Goal: Task Accomplishment & Management: Use online tool/utility

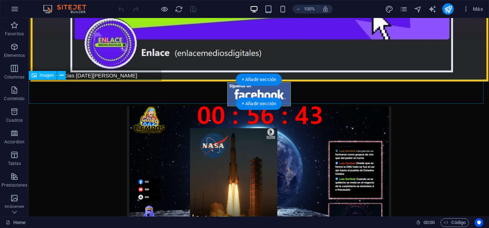
scroll to position [144, 0]
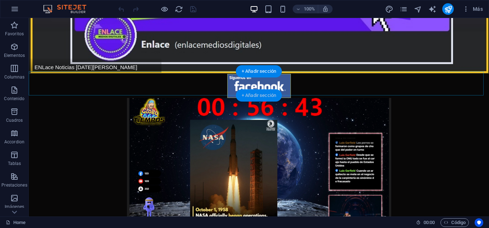
click at [255, 94] on div "+ Añadir sección" at bounding box center [259, 95] width 46 height 12
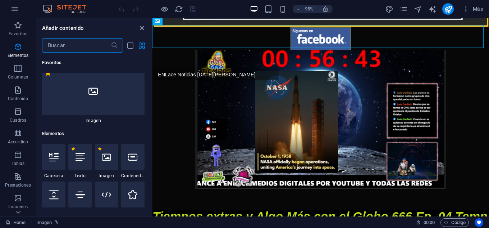
scroll to position [0, 0]
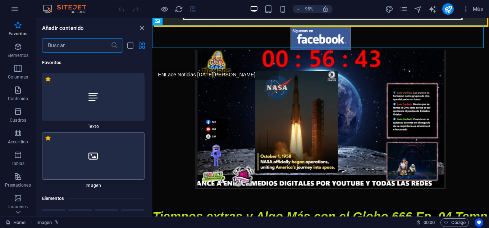
click at [108, 143] on div at bounding box center [93, 155] width 103 height 47
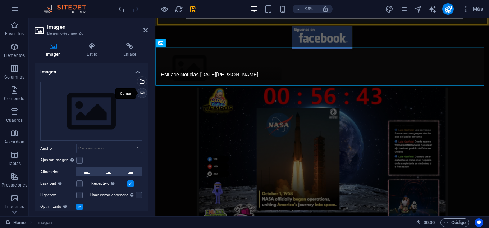
click at [141, 92] on div "Cargar" at bounding box center [141, 93] width 11 height 11
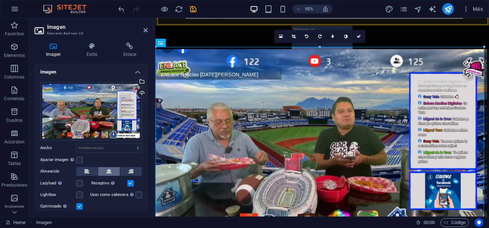
click at [110, 169] on icon at bounding box center [108, 171] width 5 height 9
click at [128, 52] on h4 "Enlace" at bounding box center [130, 49] width 36 height 15
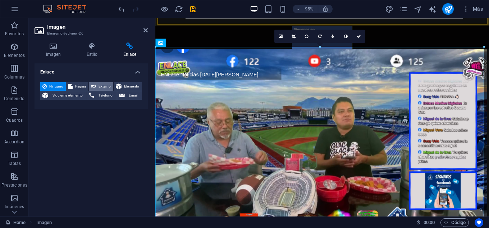
click at [98, 84] on span "Externo" at bounding box center [104, 86] width 13 height 9
select select "blank"
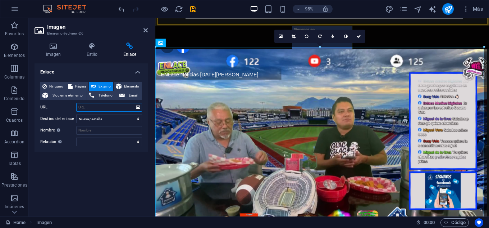
paste input "[URL][DOMAIN_NAME]"
type input "[URL][DOMAIN_NAME]"
click at [190, 10] on icon "save" at bounding box center [193, 9] width 8 height 8
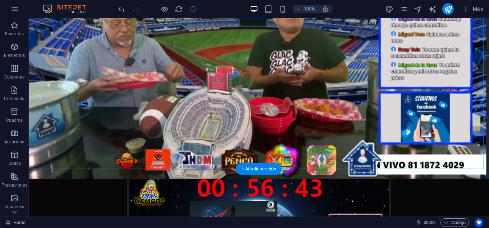
scroll to position [324, 0]
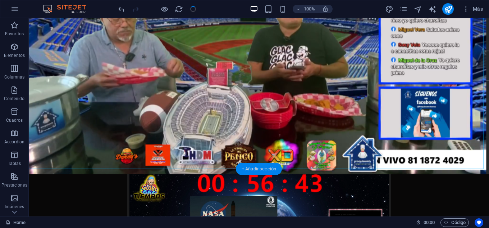
click at [250, 168] on div "+ Añadir sección" at bounding box center [259, 169] width 46 height 12
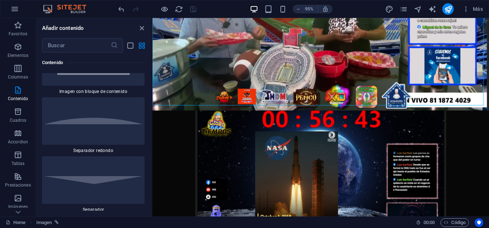
scroll to position [3460, 0]
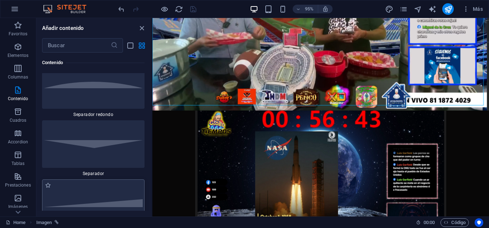
click at [130, 179] on div at bounding box center [93, 202] width 103 height 47
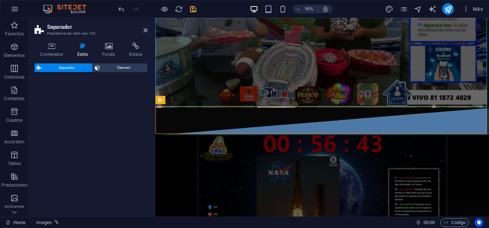
select select "diagonal"
select select "rem"
select select "preset-separator-v3-diagonal"
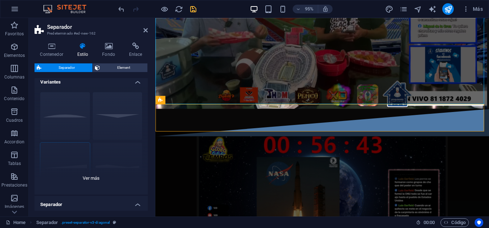
scroll to position [0, 0]
click at [117, 116] on div "Círculo Predeterminado Diagonal Polígono 1 Polígono 2 Cuadrado Zigzag" at bounding box center [91, 145] width 113 height 108
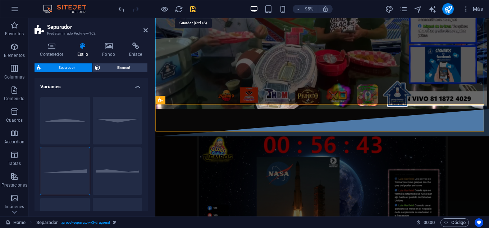
drag, startPoint x: 191, startPoint y: 10, endPoint x: 149, endPoint y: 12, distance: 42.8
click at [191, 10] on icon "save" at bounding box center [193, 9] width 8 height 8
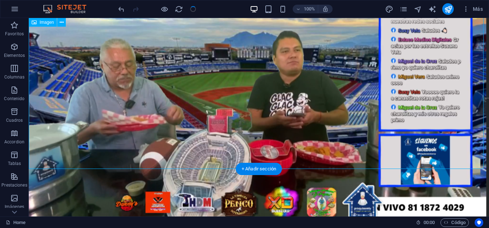
scroll to position [324, 0]
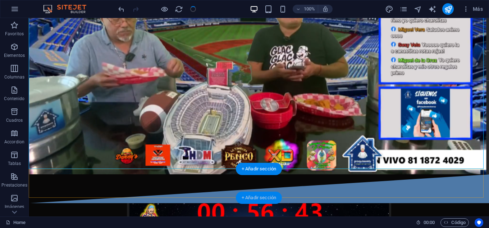
click at [262, 196] on div "+ Añadir sección" at bounding box center [259, 197] width 46 height 12
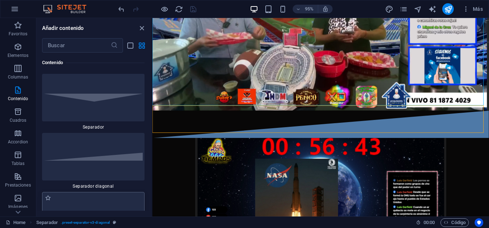
scroll to position [3496, 0]
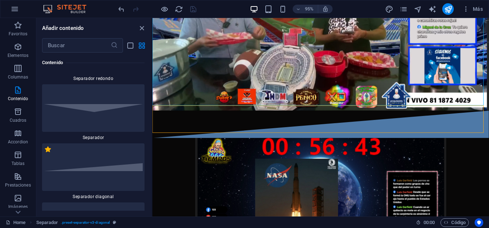
click at [47, 146] on label "1 Star" at bounding box center [48, 149] width 6 height 6
click at [45, 153] on input "1 Star" at bounding box center [45, 153] width 0 height 0
radio input "true"
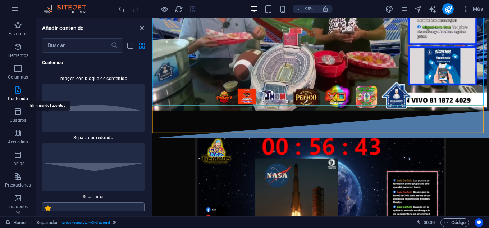
scroll to position [3555, 0]
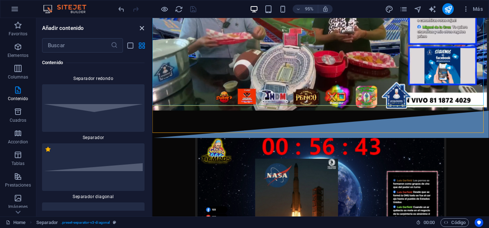
drag, startPoint x: 140, startPoint y: 26, endPoint x: 118, endPoint y: 15, distance: 24.8
click at [140, 26] on icon "close panel" at bounding box center [142, 28] width 8 height 8
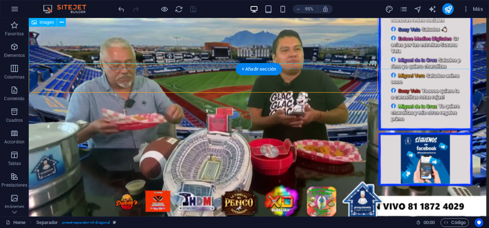
scroll to position [324, 0]
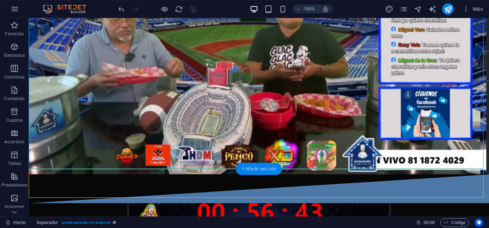
click at [250, 165] on div "+ Añadir sección" at bounding box center [259, 169] width 46 height 12
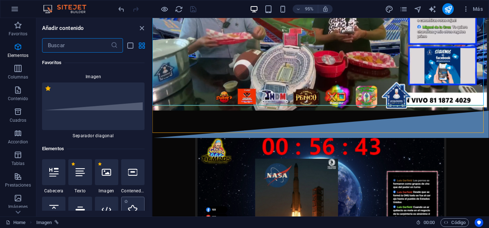
scroll to position [0, 0]
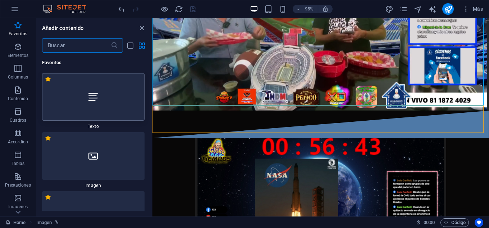
click at [113, 103] on div at bounding box center [93, 96] width 103 height 47
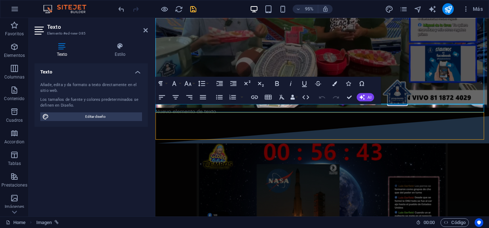
scroll to position [277, 0]
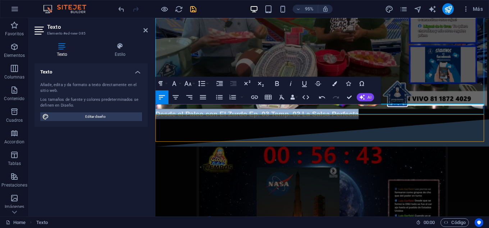
drag, startPoint x: 368, startPoint y: 115, endPoint x: 288, endPoint y: 127, distance: 80.7
click at [177, 100] on icon "button" at bounding box center [176, 97] width 8 height 8
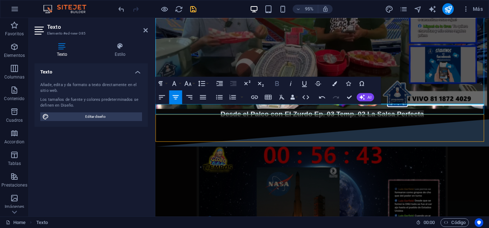
click at [279, 84] on icon "button" at bounding box center [277, 83] width 4 height 5
click at [292, 84] on icon "button" at bounding box center [291, 83] width 8 height 8
click at [192, 86] on icon "button" at bounding box center [188, 83] width 8 height 8
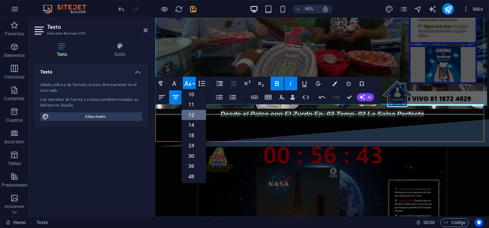
scroll to position [36, 0]
click at [188, 151] on link "36" at bounding box center [193, 154] width 24 height 10
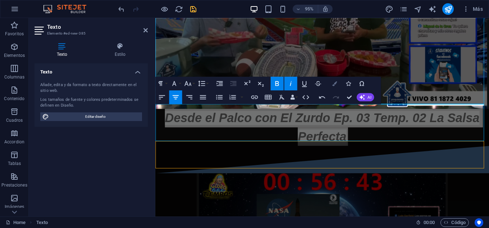
click at [336, 81] on icon "button" at bounding box center [334, 83] width 5 height 5
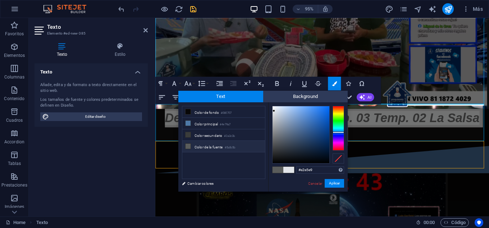
type input "#e8e9e2"
click at [338, 114] on div at bounding box center [339, 128] width 12 height 45
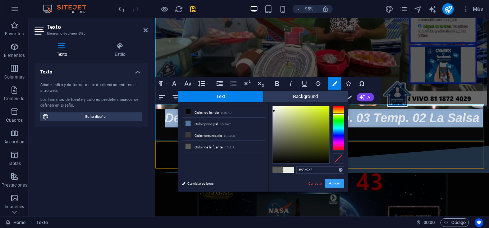
click at [331, 183] on button "Aplicar" at bounding box center [334, 183] width 19 height 9
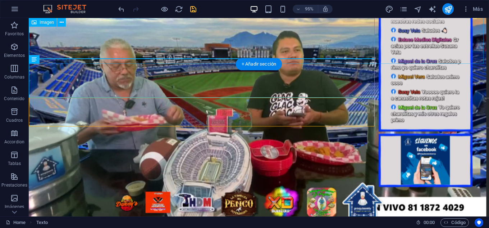
scroll to position [326, 0]
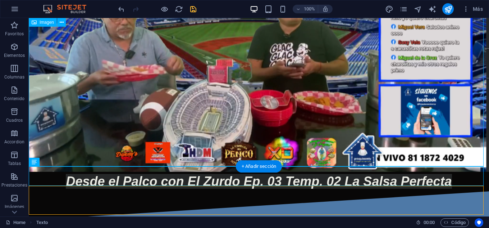
click at [321, 100] on figure at bounding box center [259, 43] width 460 height 257
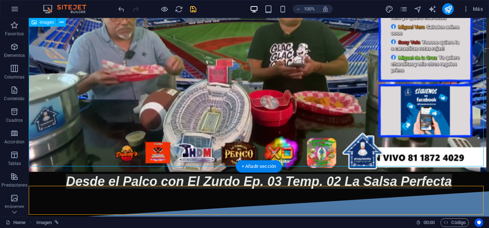
click at [321, 100] on figure at bounding box center [259, 43] width 460 height 257
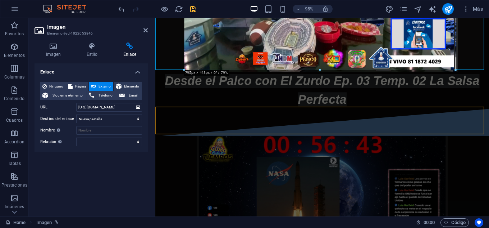
drag, startPoint x: 484, startPoint y: 101, endPoint x: 404, endPoint y: 66, distance: 87.1
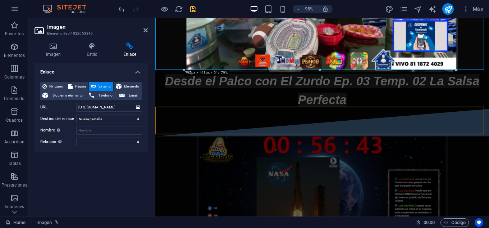
drag, startPoint x: 192, startPoint y: 9, endPoint x: 165, endPoint y: 13, distance: 26.5
click at [192, 9] on icon "save" at bounding box center [193, 9] width 8 height 8
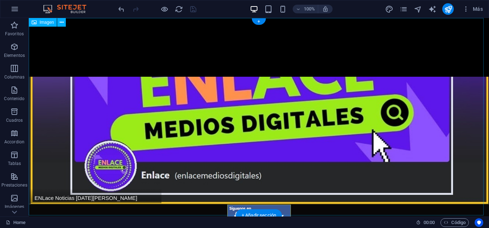
scroll to position [144, 0]
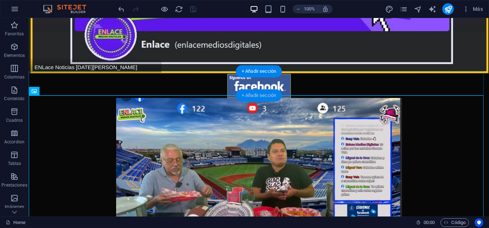
click at [252, 92] on div "+ Añadir sección" at bounding box center [259, 95] width 46 height 12
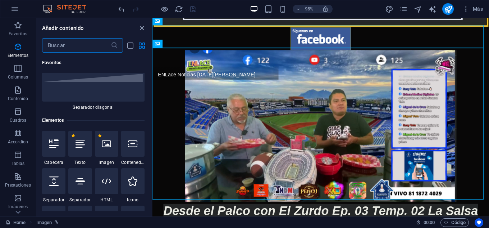
scroll to position [0, 0]
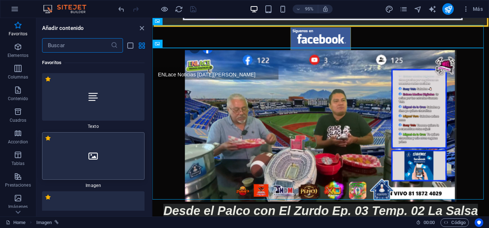
click at [104, 146] on div at bounding box center [93, 155] width 103 height 47
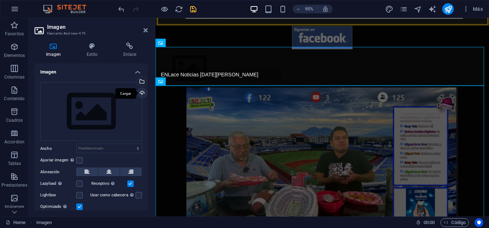
click at [140, 93] on div "Cargar" at bounding box center [141, 93] width 11 height 11
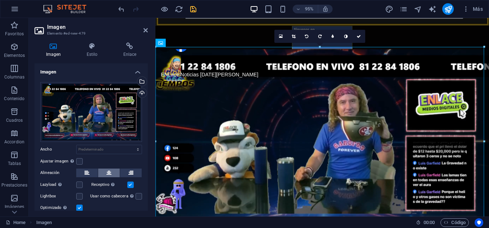
click at [112, 173] on button at bounding box center [109, 172] width 22 height 9
click at [133, 56] on h4 "Enlace" at bounding box center [130, 49] width 36 height 15
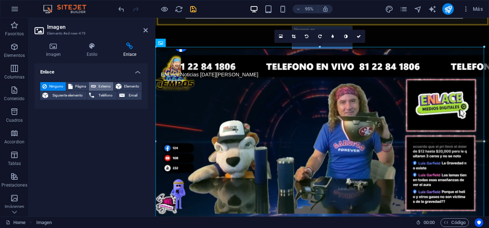
click at [102, 85] on span "Externo" at bounding box center [104, 86] width 13 height 9
select select "blank"
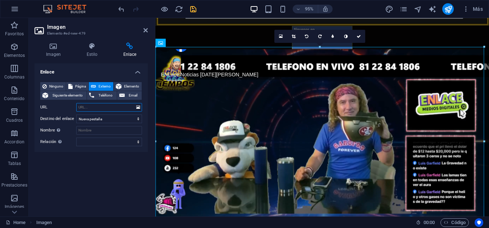
paste input "[URL][DOMAIN_NAME]"
type input "[URL][DOMAIN_NAME]"
click at [193, 10] on icon "save" at bounding box center [193, 9] width 8 height 8
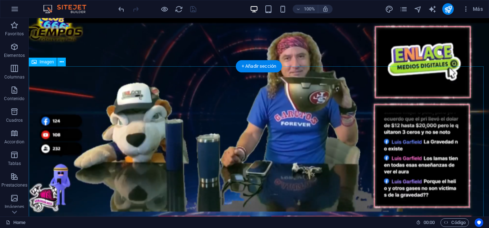
scroll to position [324, 0]
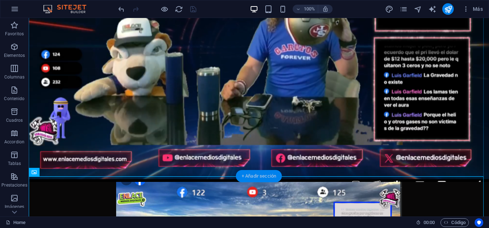
click at [250, 171] on div "+ Añadir sección" at bounding box center [259, 176] width 46 height 12
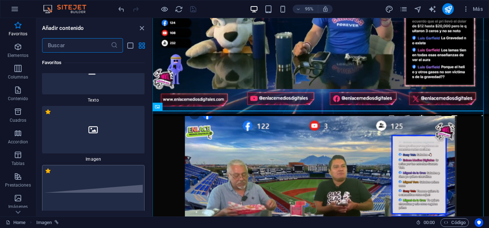
scroll to position [36, 0]
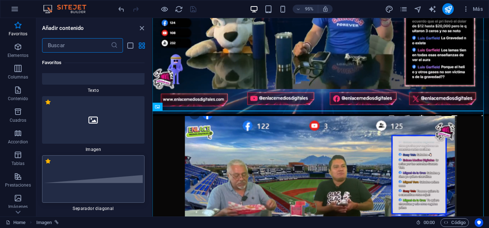
click at [120, 171] on div at bounding box center [93, 178] width 103 height 47
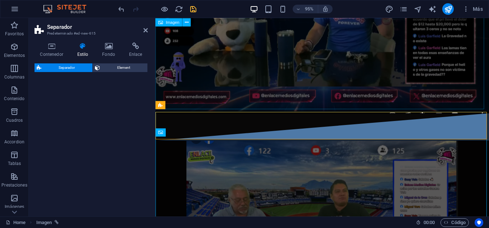
scroll to position [277, 0]
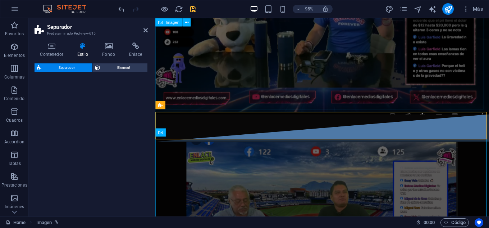
select select "diagonal"
select select "rem"
select select "preset-separator-v3-diagonal"
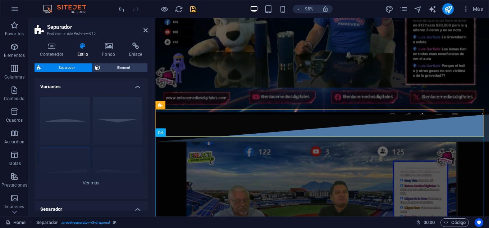
click at [192, 9] on icon "save" at bounding box center [193, 9] width 8 height 8
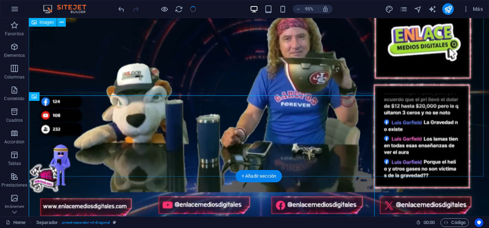
scroll to position [324, 0]
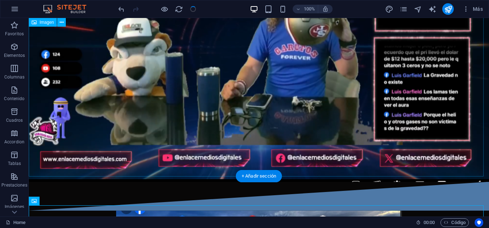
click at [336, 120] on figure at bounding box center [259, 50] width 460 height 264
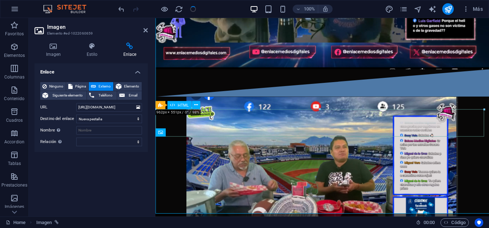
scroll to position [277, 0]
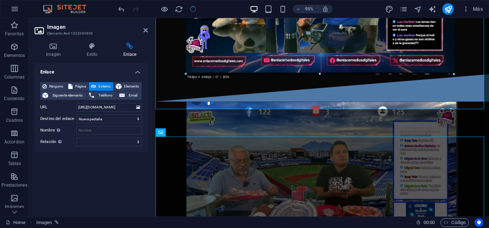
drag, startPoint x: 483, startPoint y: 109, endPoint x: 393, endPoint y: 70, distance: 98.6
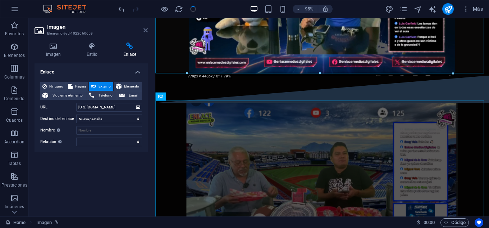
click at [145, 30] on icon at bounding box center [146, 30] width 4 height 6
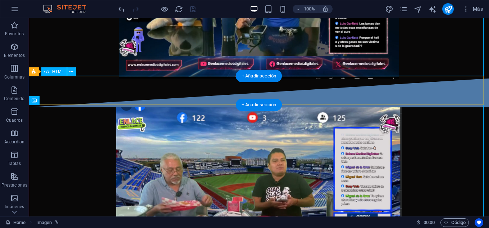
scroll to position [252, 0]
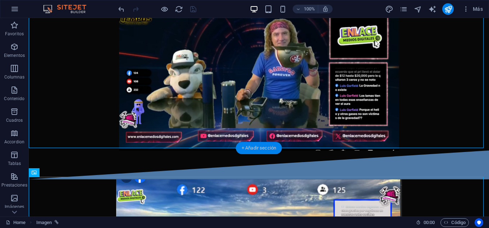
click at [254, 150] on div "+ Añadir sección" at bounding box center [259, 148] width 46 height 12
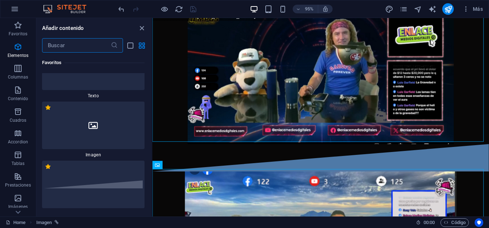
scroll to position [0, 0]
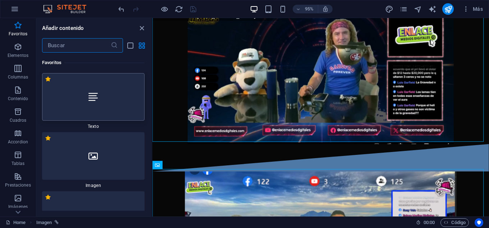
click at [96, 107] on div at bounding box center [93, 96] width 103 height 47
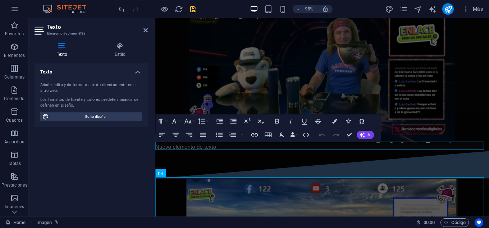
scroll to position [205, 0]
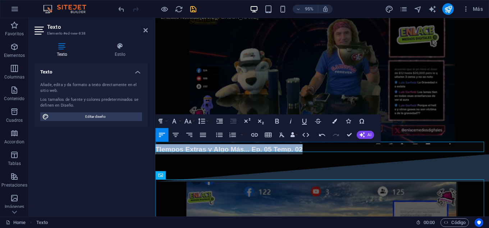
drag, startPoint x: 298, startPoint y: 151, endPoint x: 137, endPoint y: 148, distance: 160.5
click at [281, 122] on icon "button" at bounding box center [277, 121] width 8 height 8
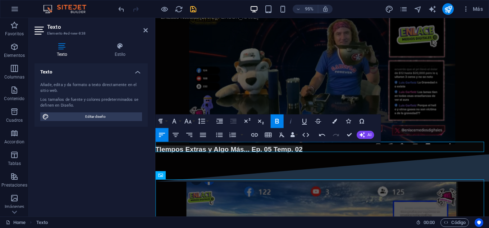
click at [289, 120] on icon "button" at bounding box center [291, 121] width 8 height 8
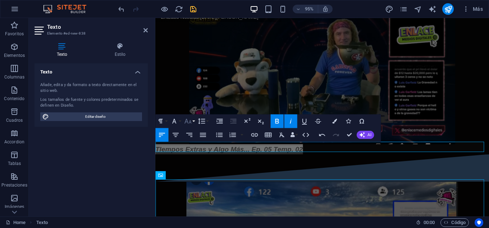
click at [195, 124] on button "Font Size" at bounding box center [189, 121] width 13 height 14
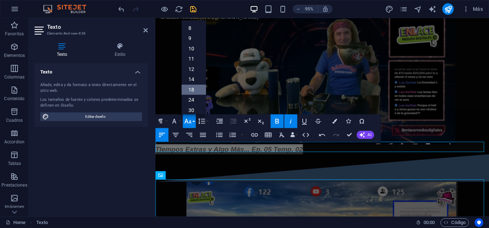
scroll to position [36, 0]
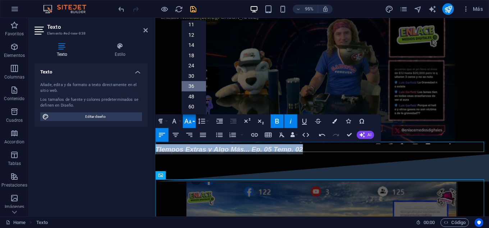
click at [192, 85] on link "36" at bounding box center [193, 86] width 24 height 10
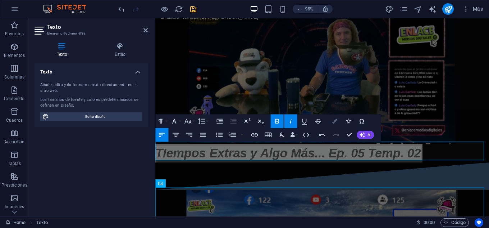
click at [333, 123] on icon "button" at bounding box center [334, 120] width 5 height 5
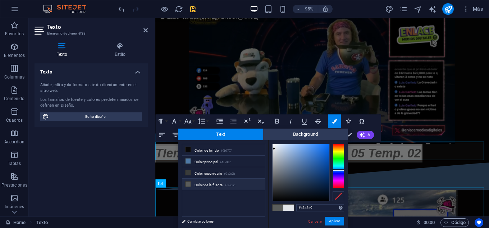
type input "#e9e8e2"
click at [338, 150] on div at bounding box center [339, 166] width 12 height 45
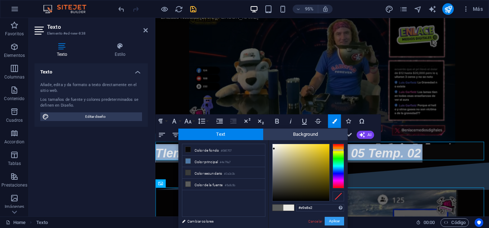
click at [335, 220] on button "Aplicar" at bounding box center [334, 221] width 19 height 9
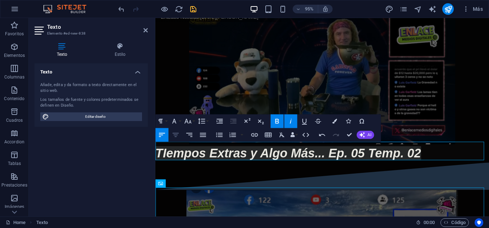
click at [177, 134] on icon "button" at bounding box center [176, 135] width 8 height 8
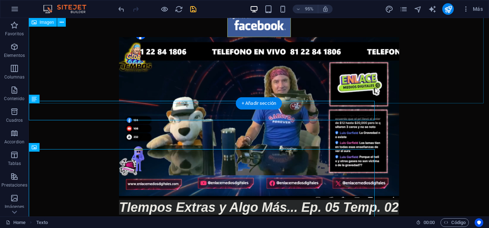
scroll to position [252, 0]
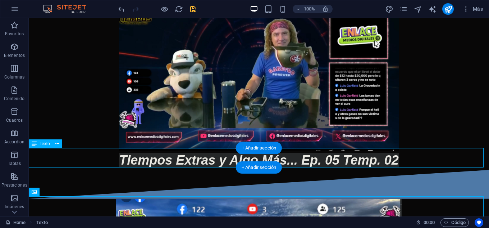
click at [396, 158] on div "TIempos Extras y Algo Más... Ep. 05 Temp. 02" at bounding box center [259, 159] width 460 height 19
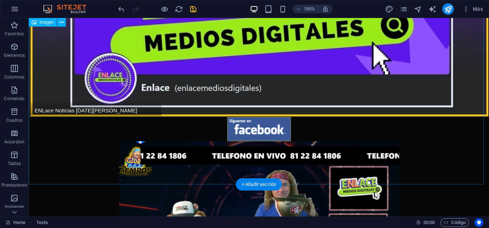
scroll to position [0, 0]
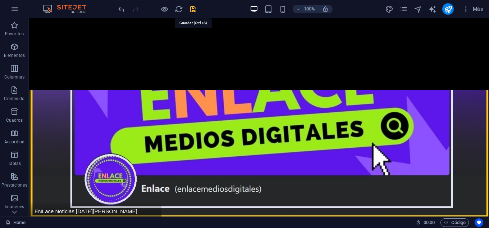
click at [191, 9] on icon "save" at bounding box center [193, 9] width 8 height 8
click at [448, 9] on icon "publish" at bounding box center [448, 9] width 8 height 8
